Goal: Information Seeking & Learning: Find specific page/section

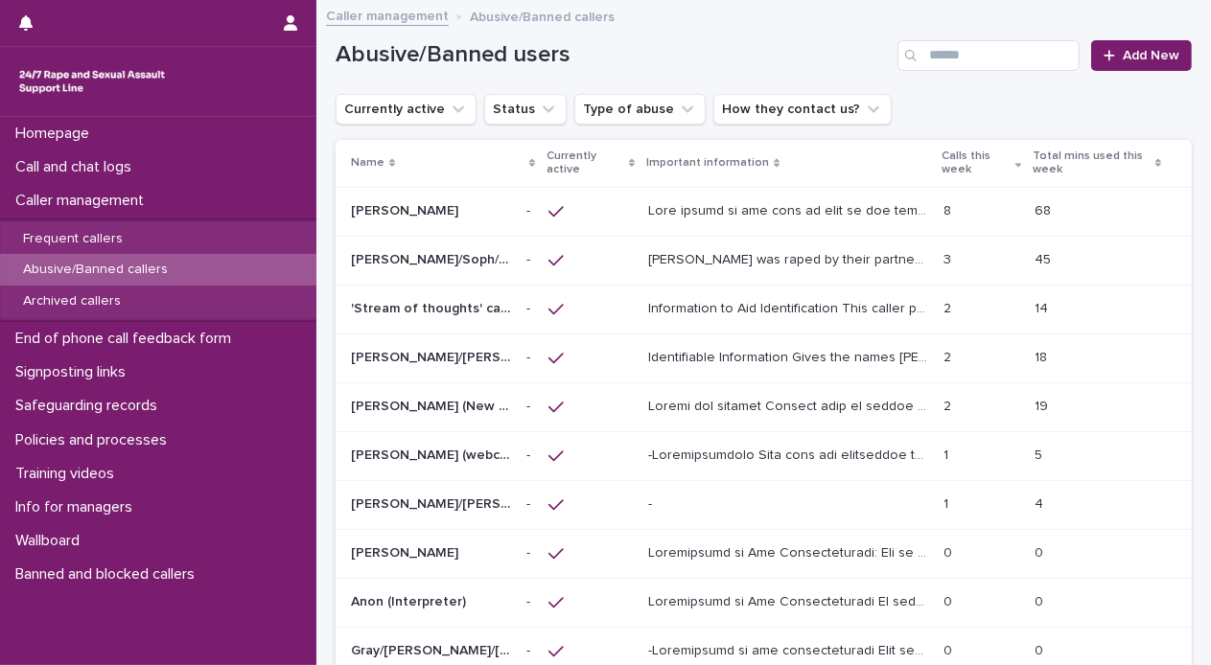
click at [658, 260] on p "[PERSON_NAME] was raped by their partner last year and they're currently facing…" at bounding box center [789, 258] width 283 height 20
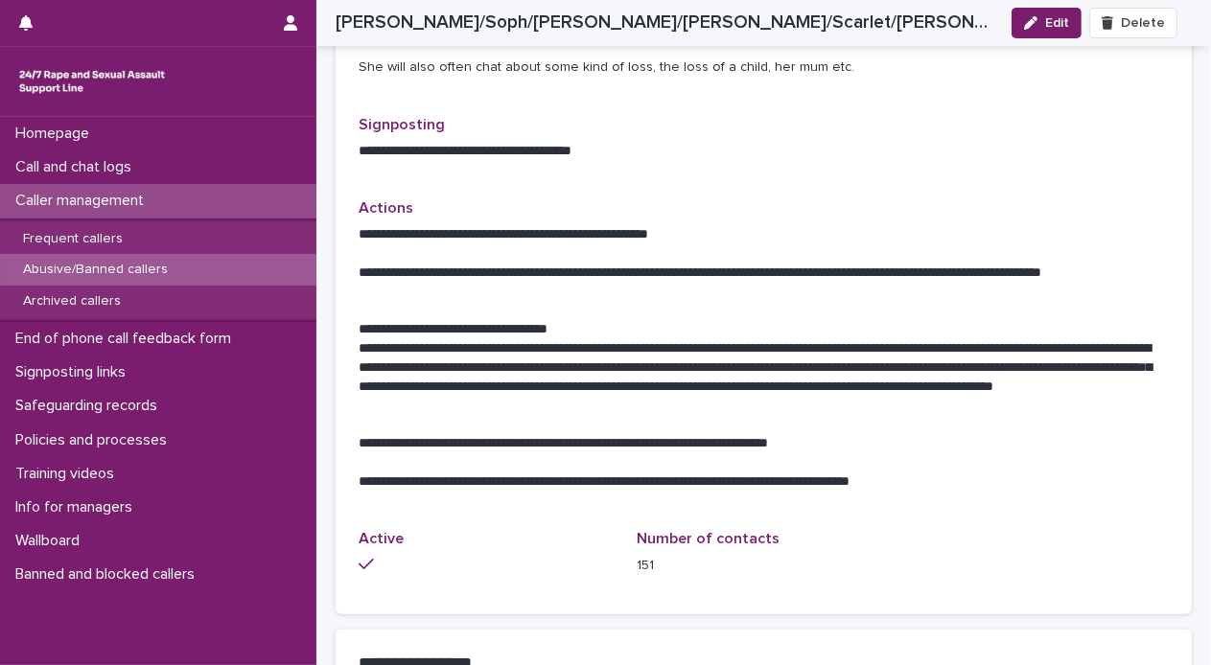
scroll to position [1300, 0]
click at [169, 164] on div "Call and chat logs" at bounding box center [158, 168] width 316 height 34
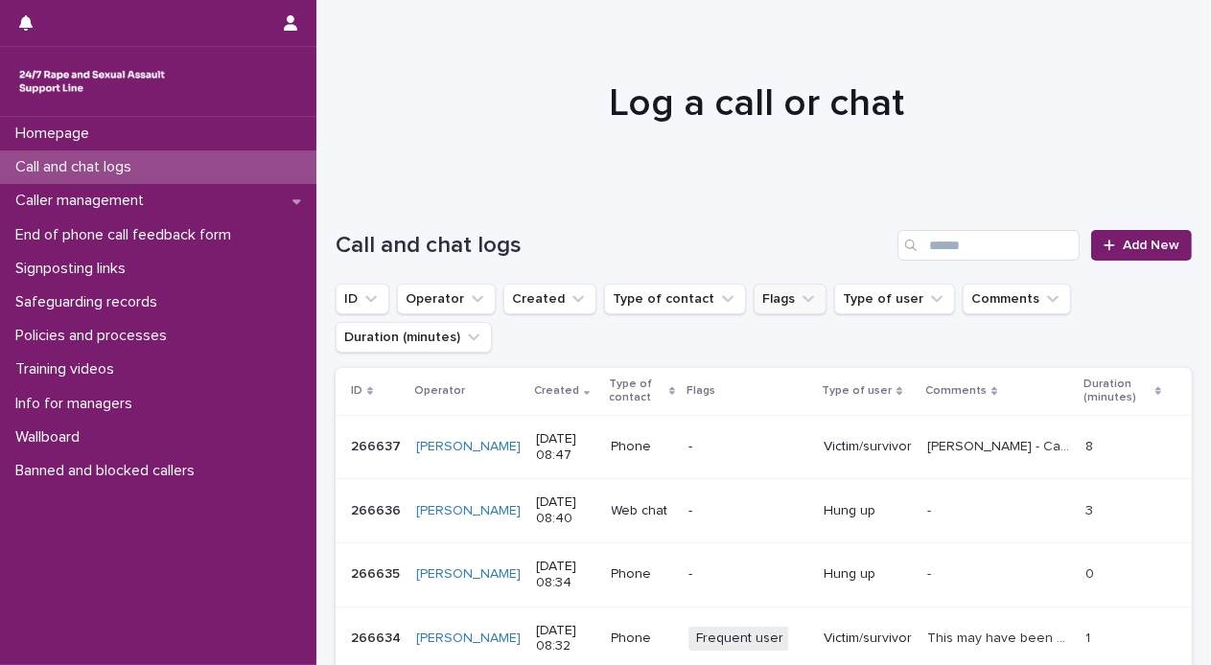
click at [775, 309] on button "Flags" at bounding box center [790, 299] width 73 height 31
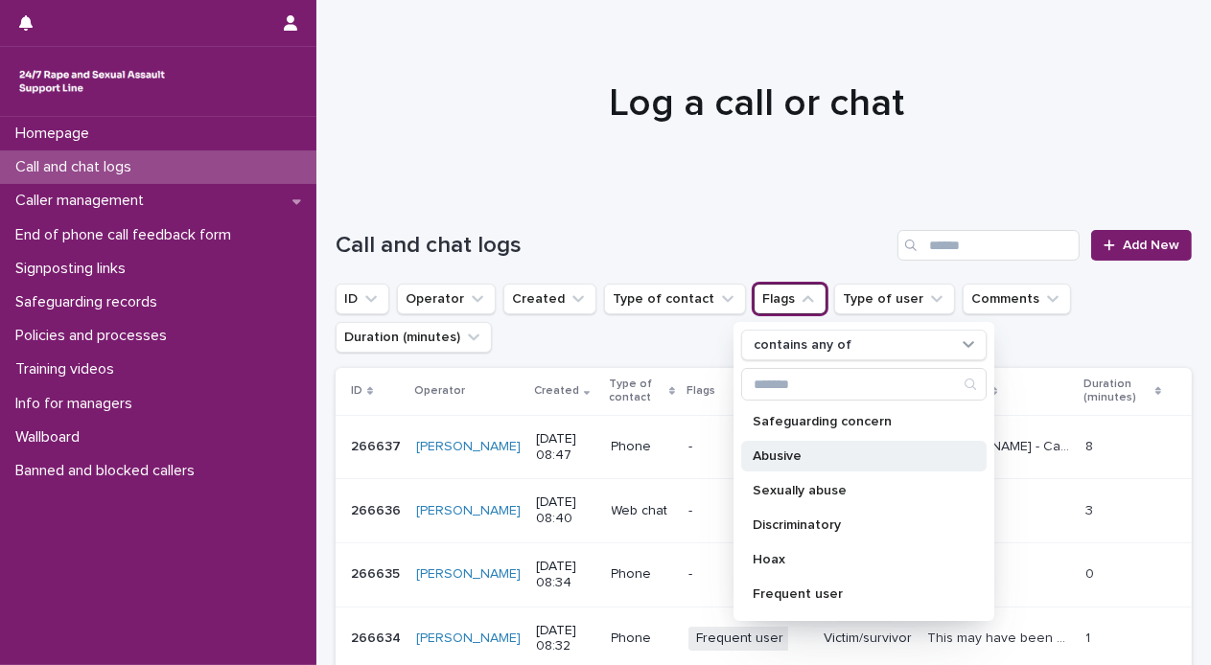
click at [794, 445] on div "Abusive" at bounding box center [863, 456] width 245 height 31
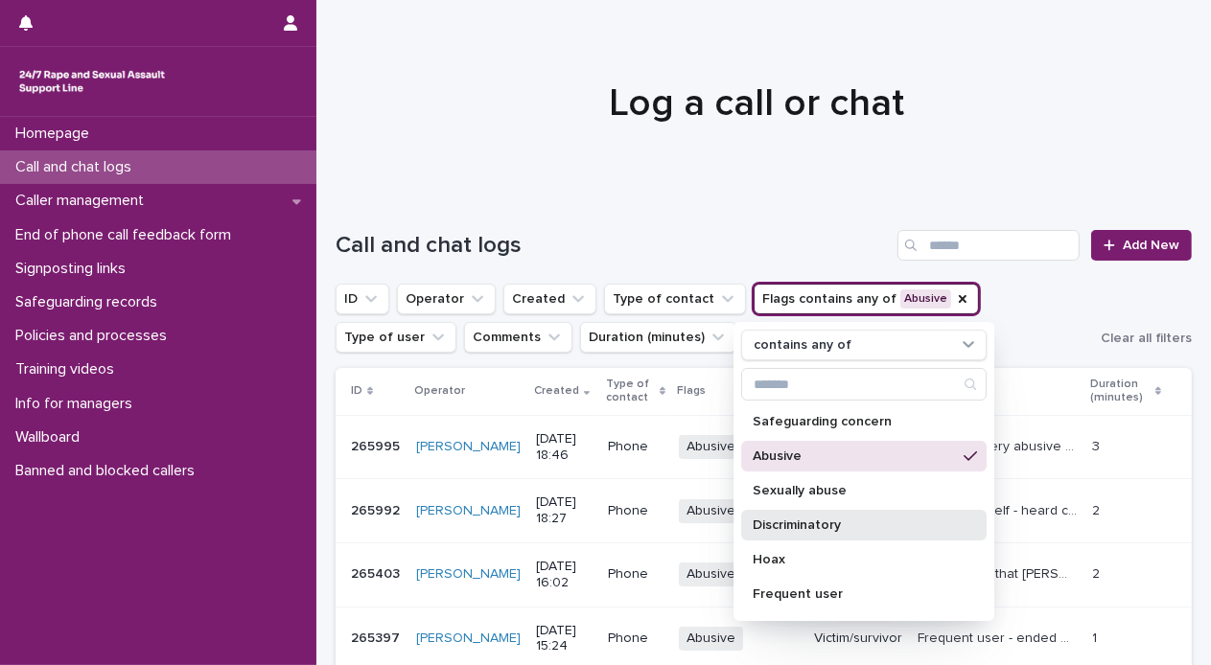
click at [805, 524] on p "Discriminatory" at bounding box center [854, 525] width 203 height 13
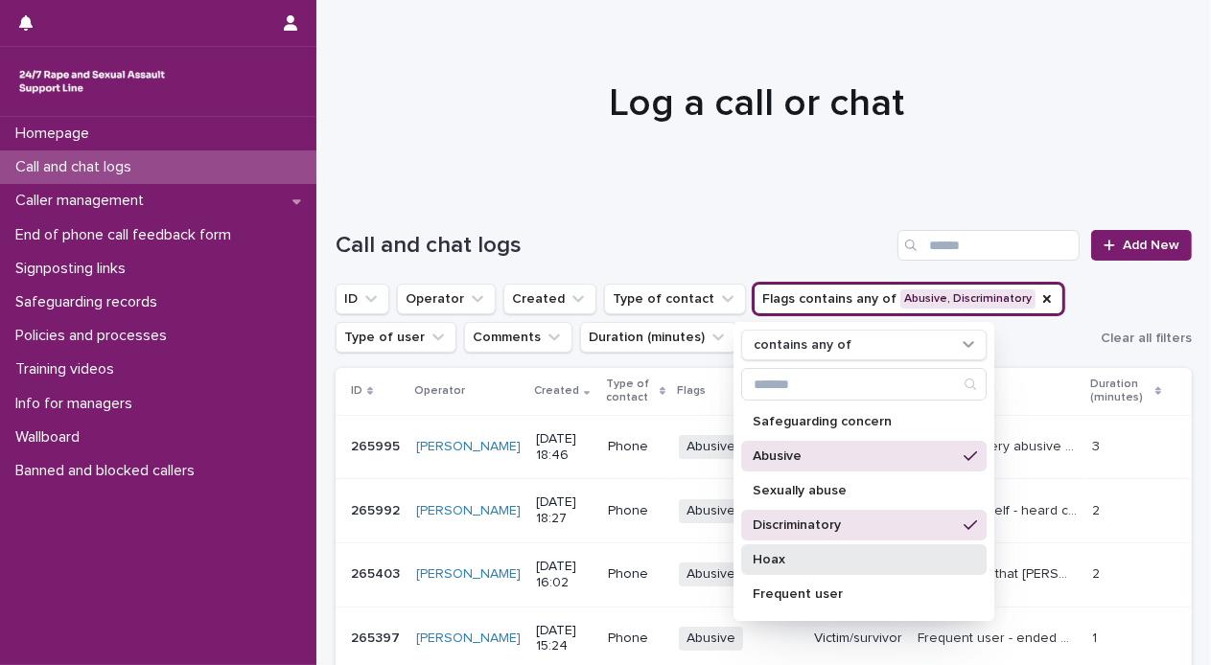
click at [805, 563] on p "Hoax" at bounding box center [854, 559] width 203 height 13
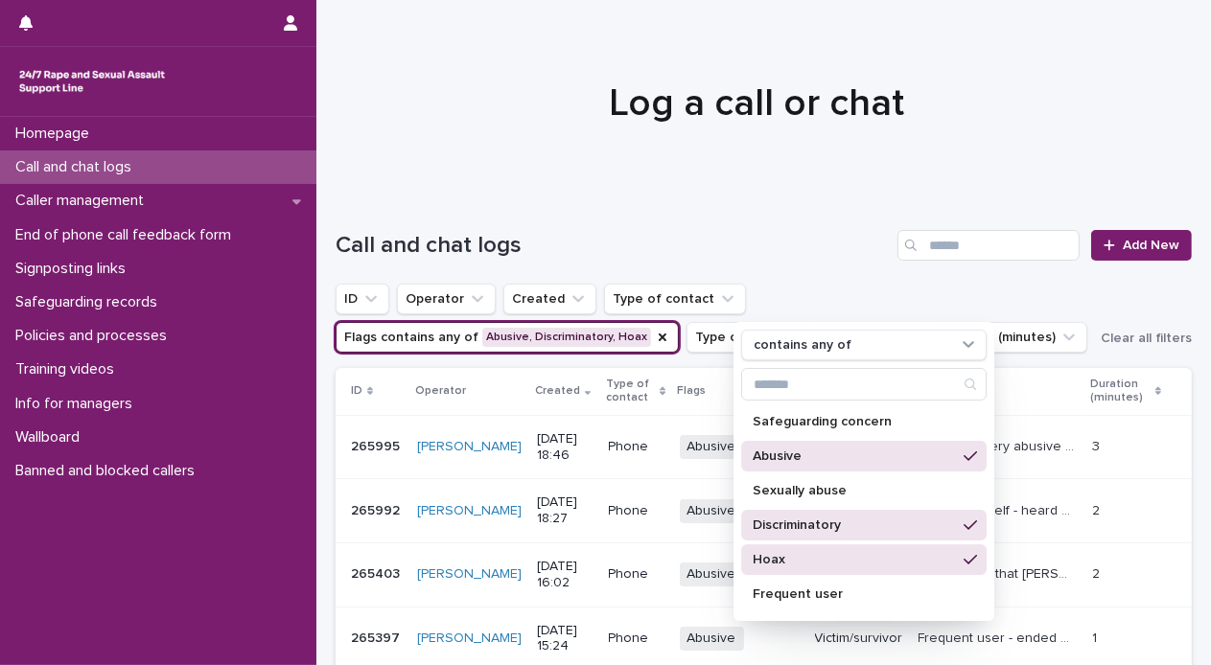
click at [935, 172] on div at bounding box center [756, 95] width 880 height 192
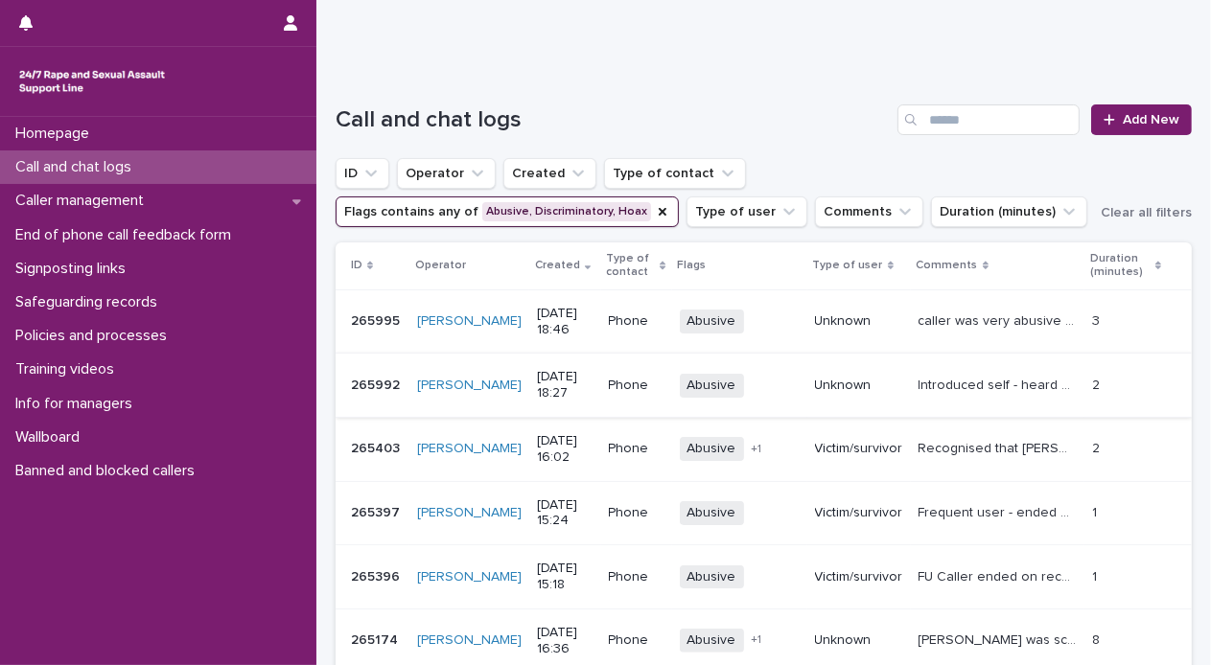
scroll to position [133, 0]
